Goal: Task Accomplishment & Management: Manage account settings

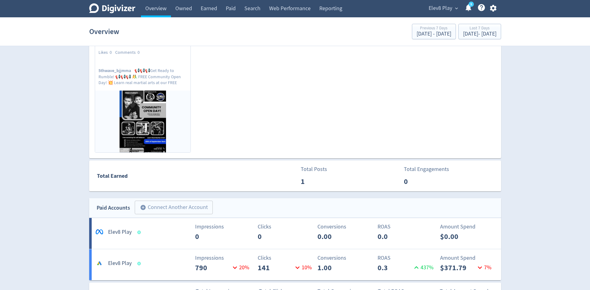
scroll to position [310, 0]
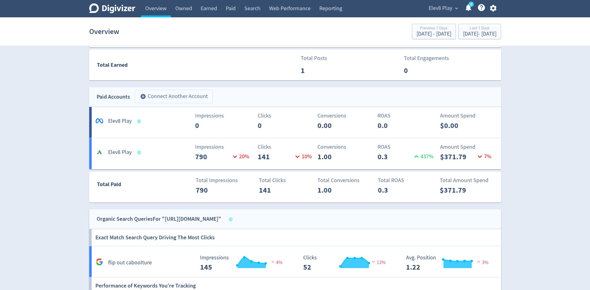
click at [174, 99] on button "add_circle Connect Another Account" at bounding box center [174, 97] width 78 height 14
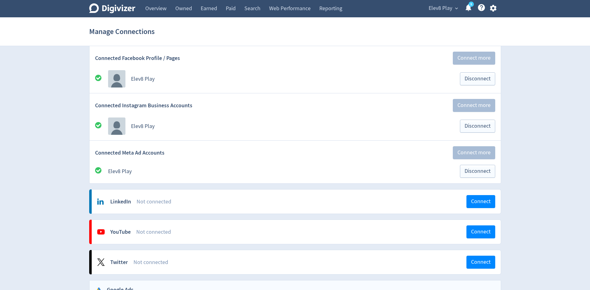
scroll to position [31, 0]
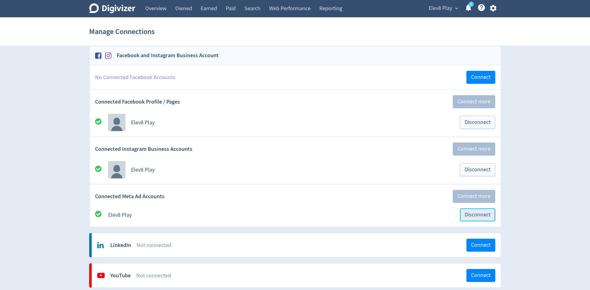
click at [475, 214] on span "Disconnect" at bounding box center [478, 215] width 26 height 6
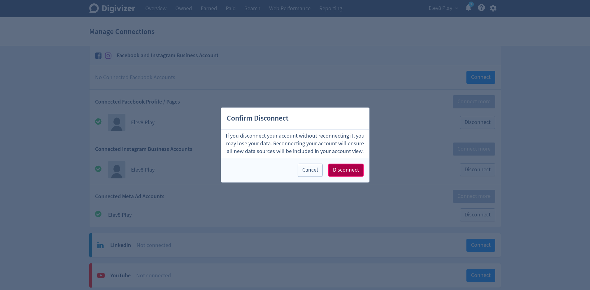
click at [331, 167] on button "Disconnect" at bounding box center [345, 170] width 35 height 13
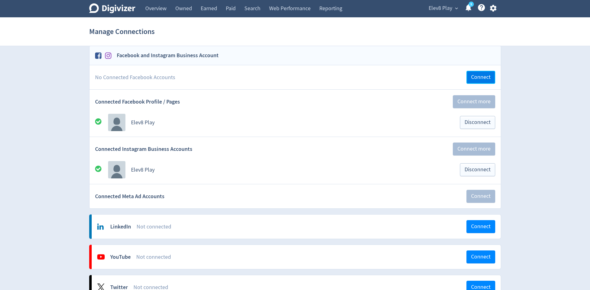
click at [477, 77] on span "Connect" at bounding box center [481, 78] width 20 height 6
